Goal: Task Accomplishment & Management: Manage account settings

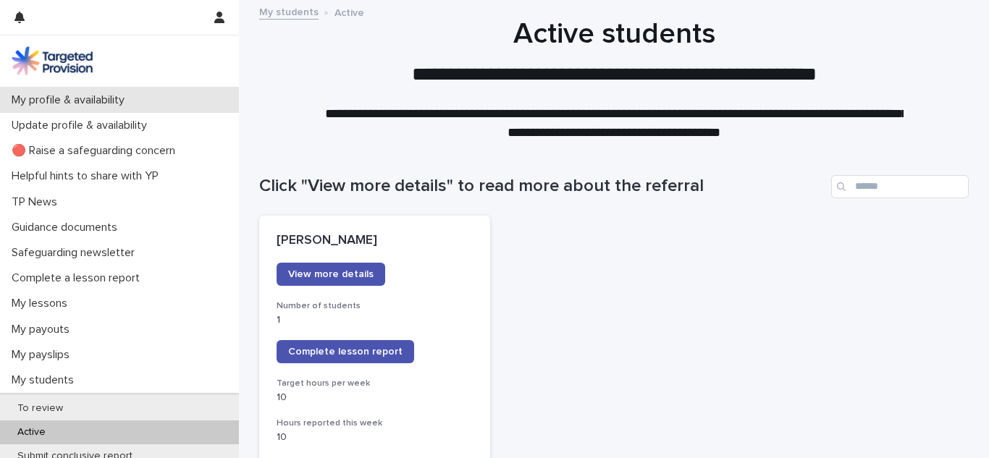
click at [237, 109] on div "My profile & availability" at bounding box center [119, 100] width 239 height 25
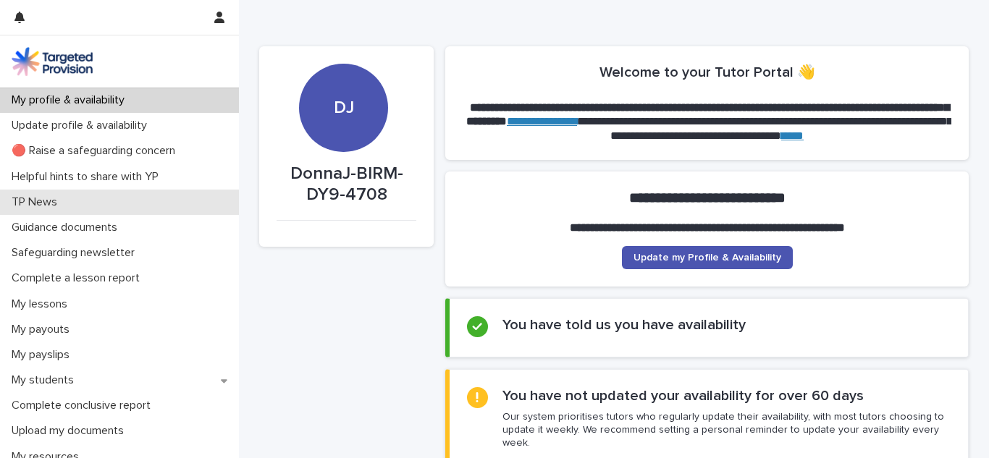
scroll to position [58, 0]
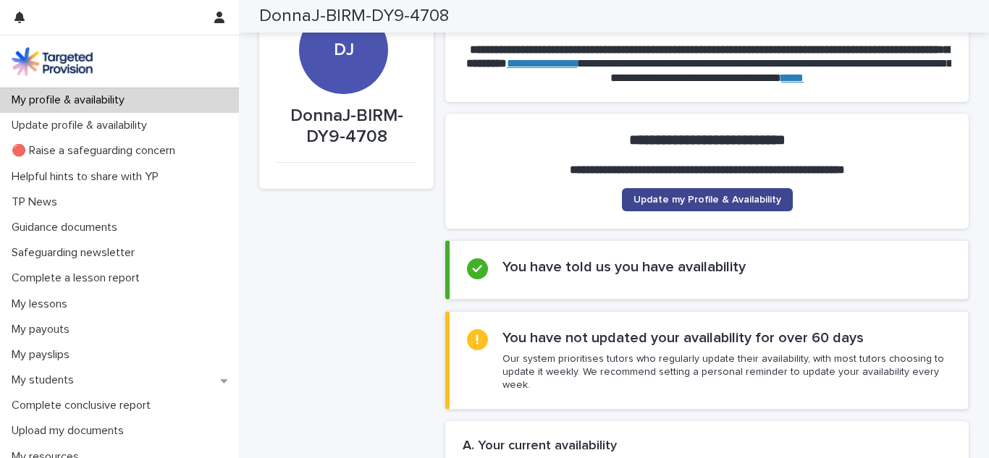
click at [736, 193] on link "Update my Profile & Availability" at bounding box center [707, 199] width 171 height 23
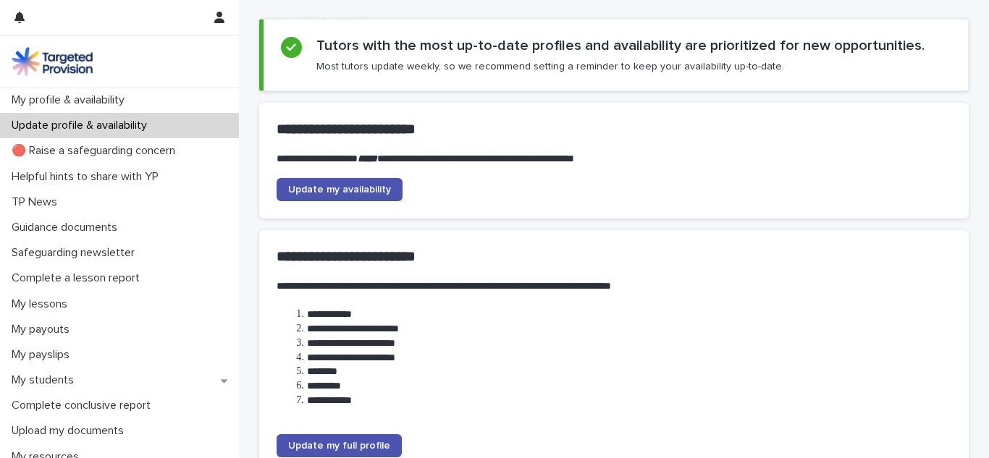
scroll to position [116, 0]
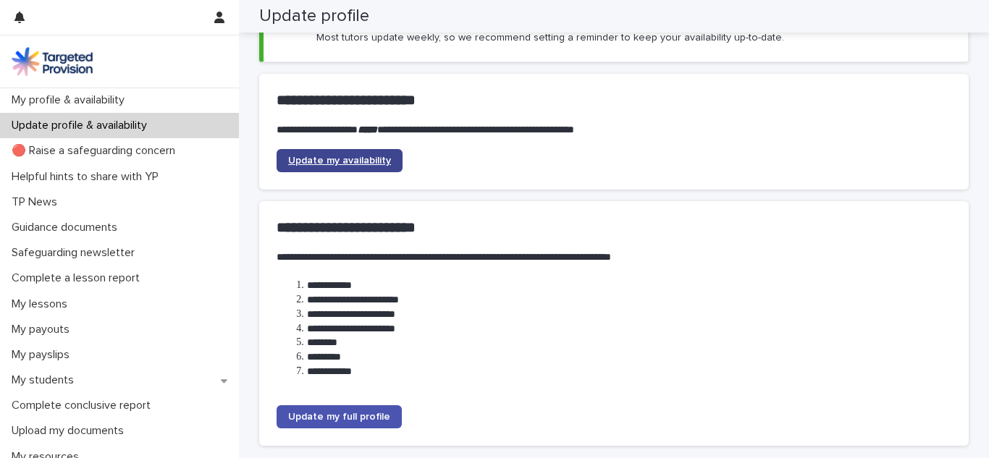
click at [348, 159] on span "Update my availability" at bounding box center [339, 161] width 103 height 10
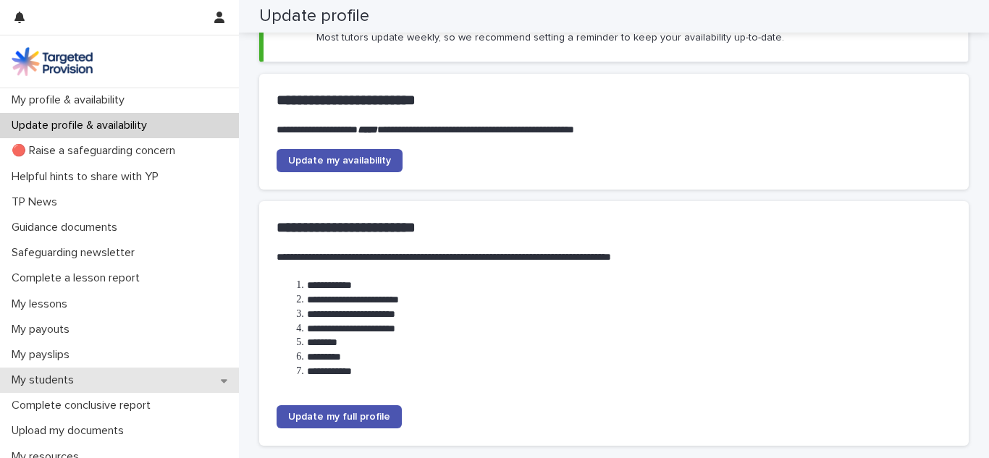
click at [67, 375] on p "My students" at bounding box center [46, 381] width 80 height 14
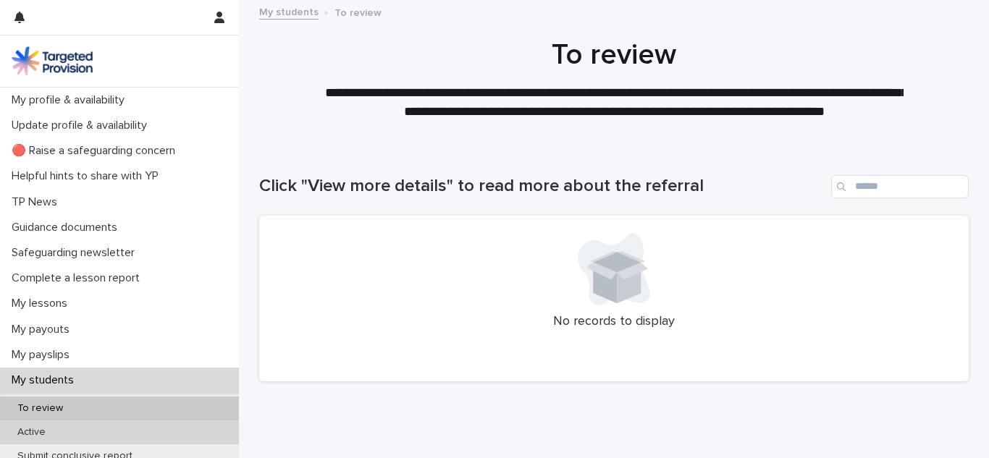
click at [40, 425] on div "Active" at bounding box center [119, 433] width 239 height 24
